Goal: Find contact information: Find contact information

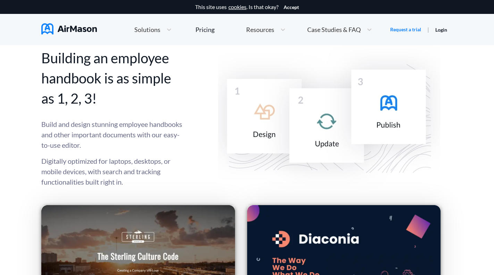
scroll to position [851, 0]
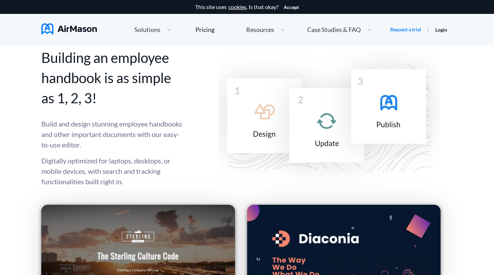
click at [155, 30] on span "Solutions" at bounding box center [147, 29] width 26 height 6
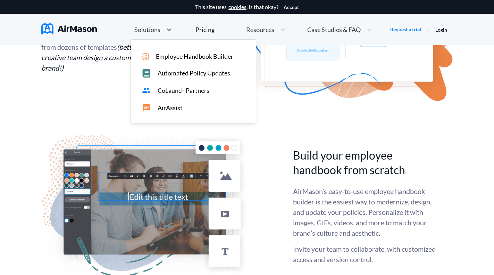
scroll to position [1497, 0]
click at [442, 137] on div "Build your employee handbook from scratch AirMason’s easy-to-use employee handb…" at bounding box center [247, 205] width 412 height 143
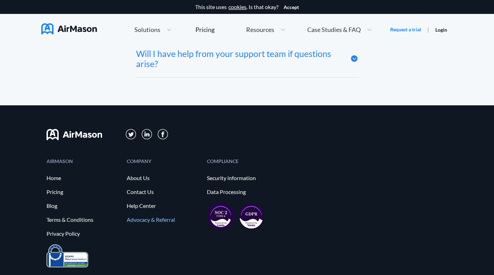
scroll to position [3834, 0]
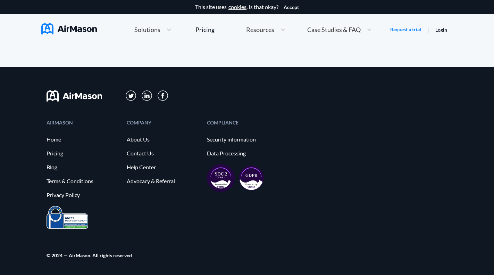
click at [137, 124] on div "COMPANY" at bounding box center [163, 122] width 73 height 5
click at [139, 139] on link "About Us" at bounding box center [163, 139] width 73 height 6
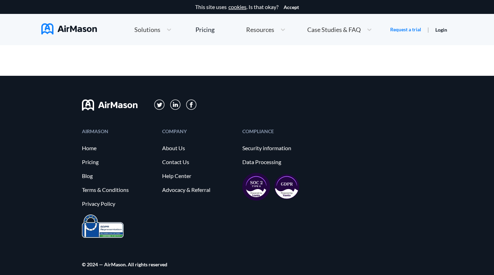
scroll to position [773, 0]
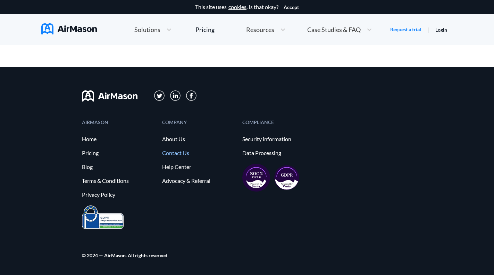
click at [183, 152] on link "Contact Us" at bounding box center [198, 153] width 73 height 6
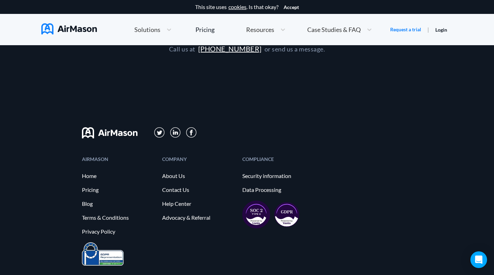
scroll to position [223, 0]
